Goal: Book appointment/travel/reservation

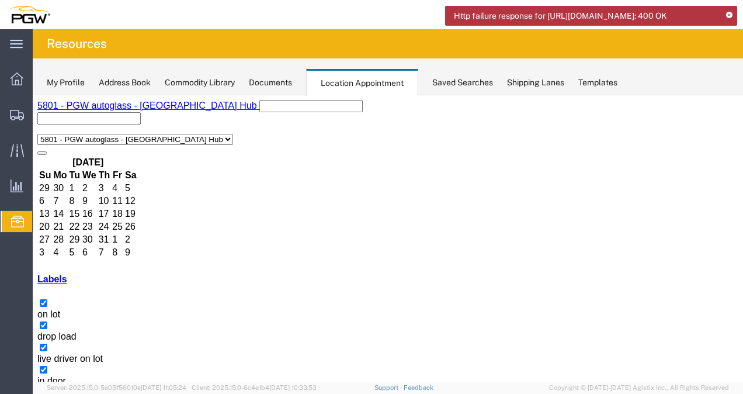
select select "1"
select select
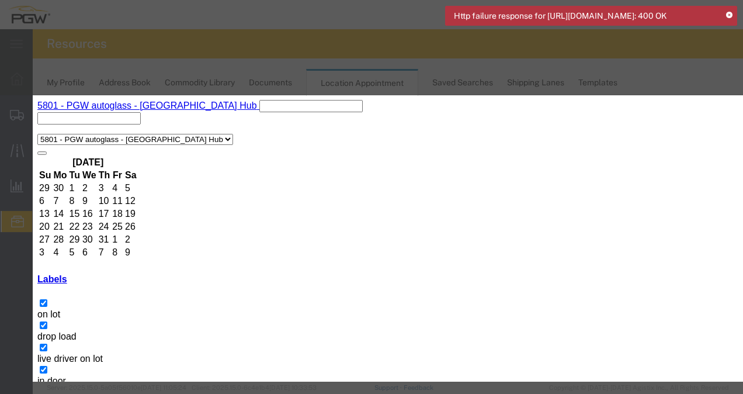
paste input "56445245"
type input "56445245(FGA)"
type input "8:00 AM"
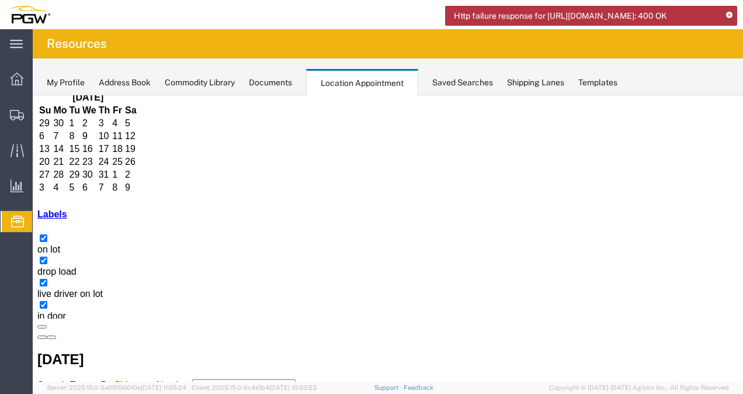
scroll to position [67, 0]
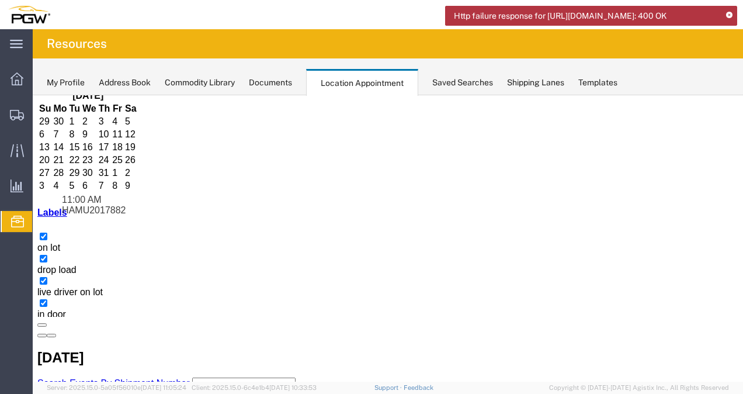
drag, startPoint x: 565, startPoint y: 194, endPoint x: 270, endPoint y: 253, distance: 301.4
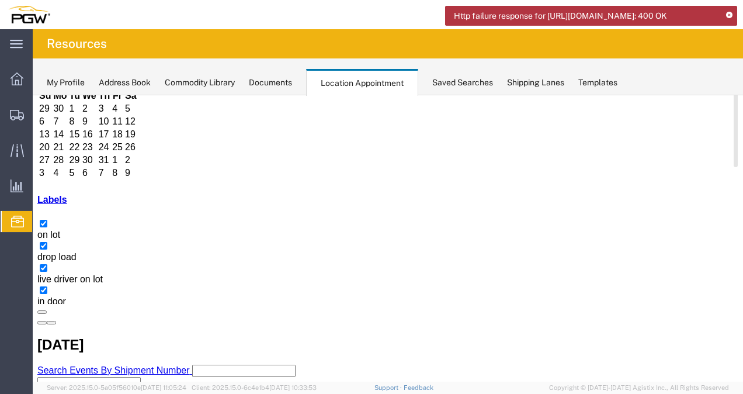
scroll to position [91, 0]
